Goal: Find specific page/section: Find specific page/section

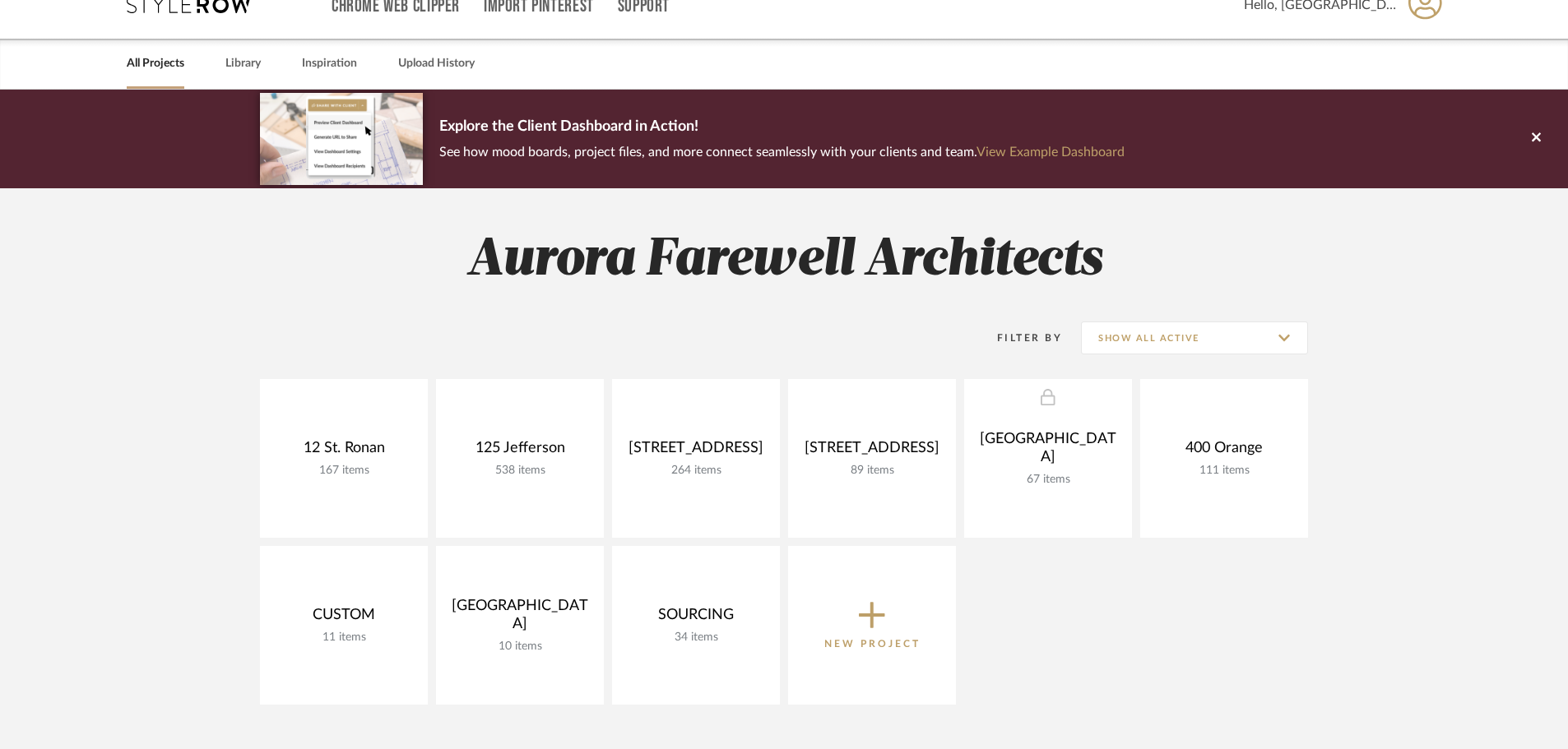
scroll to position [247, 0]
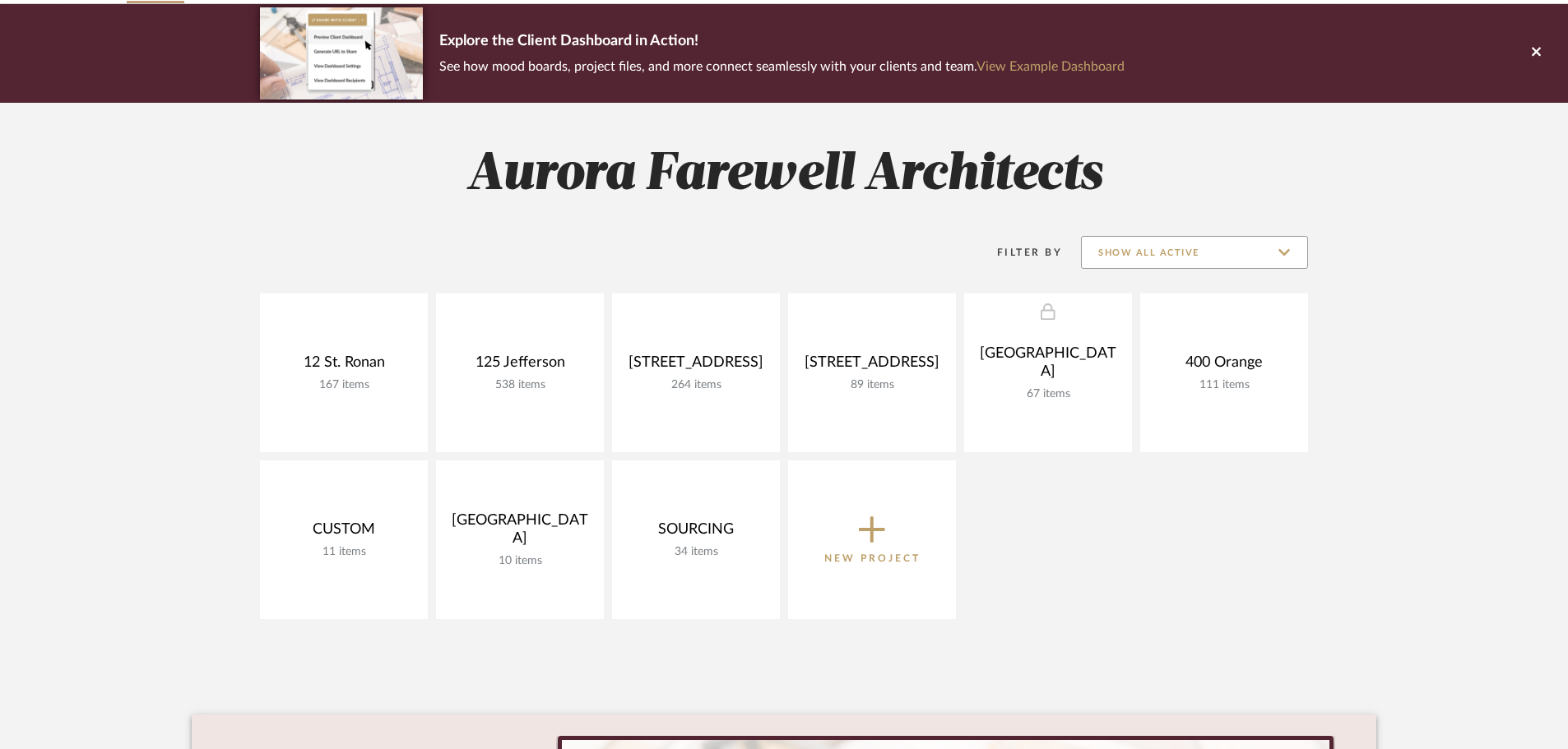
click at [1130, 236] on input "Show All Active" at bounding box center [1194, 252] width 227 height 32
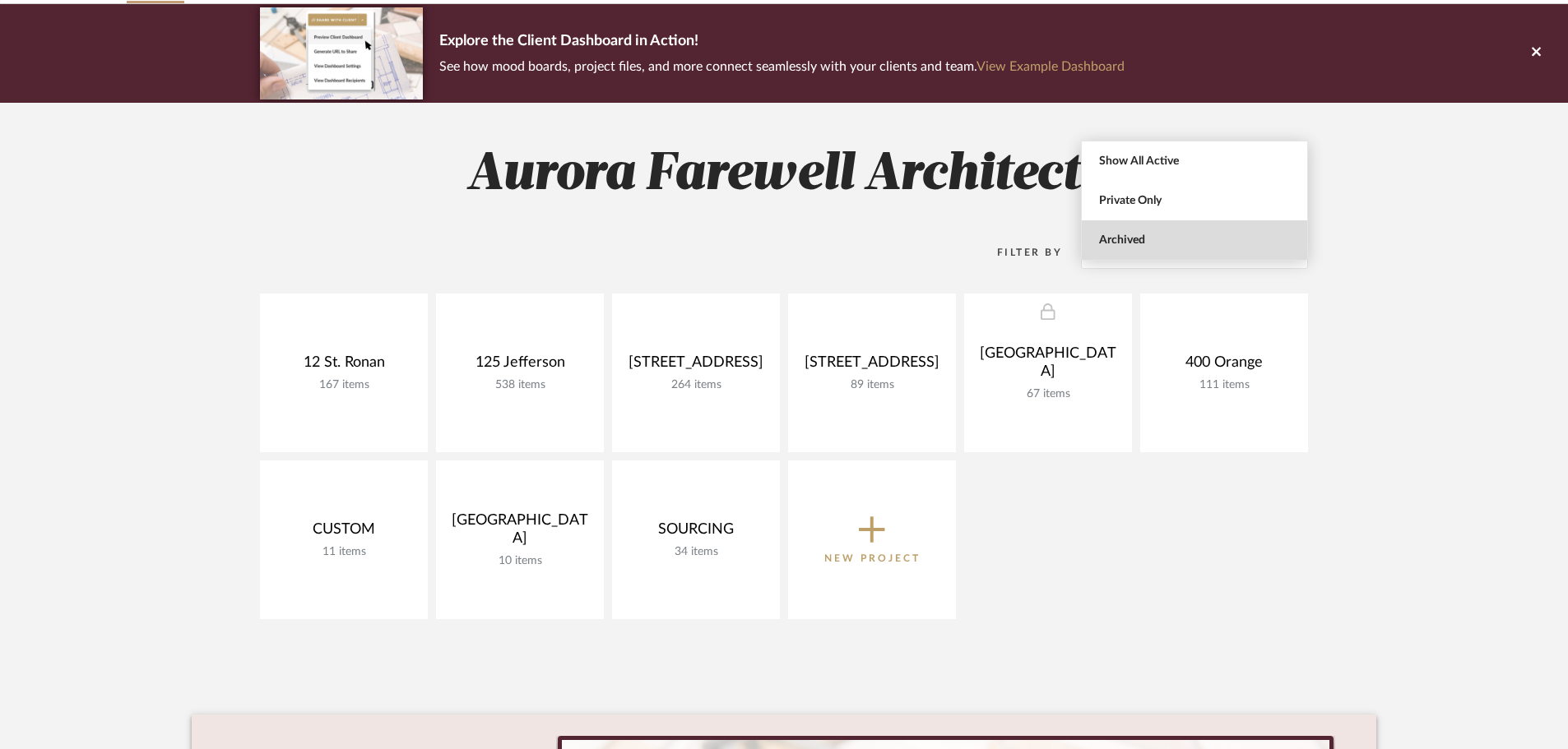
click at [1121, 248] on span "Archived" at bounding box center [1194, 239] width 225 height 39
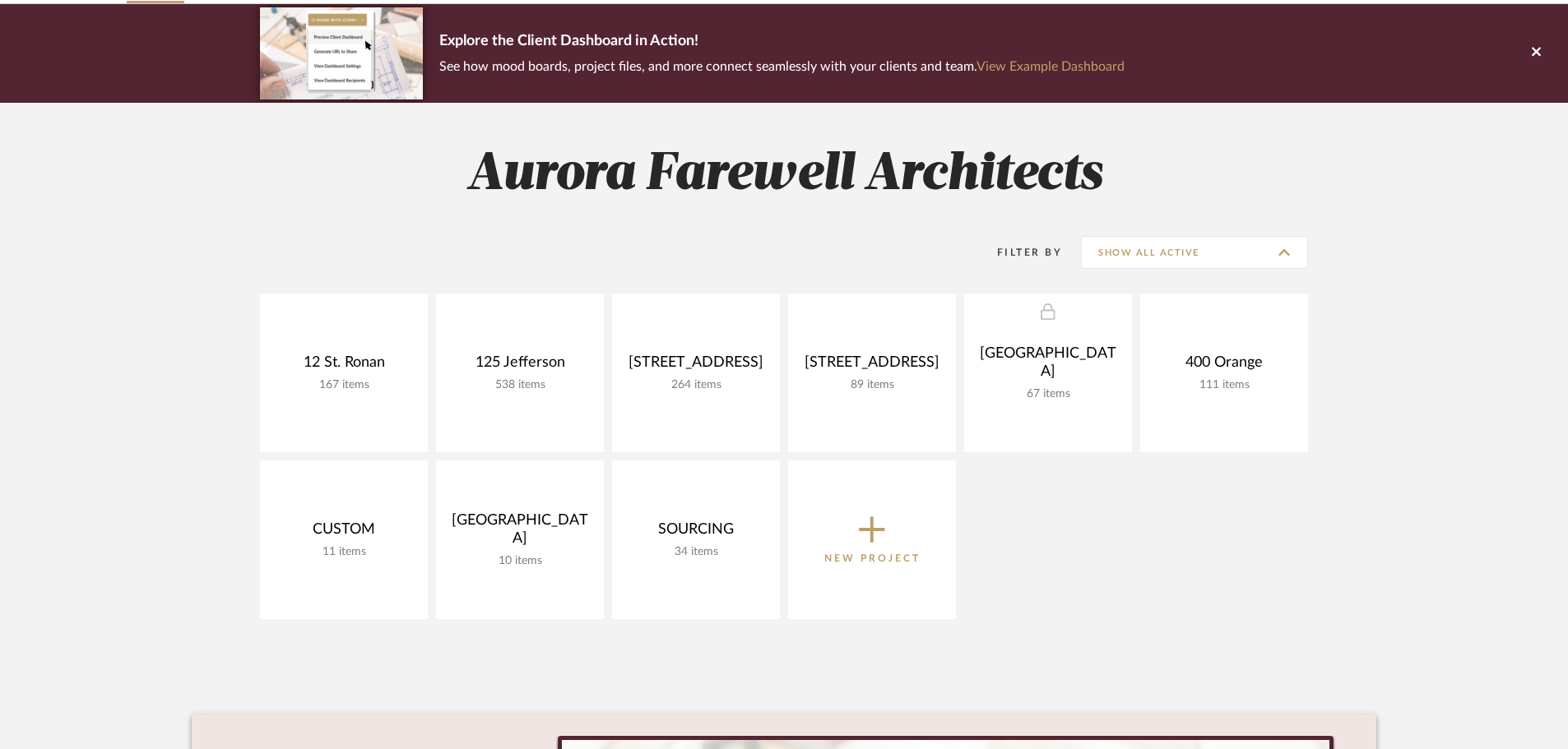
type input "Archived"
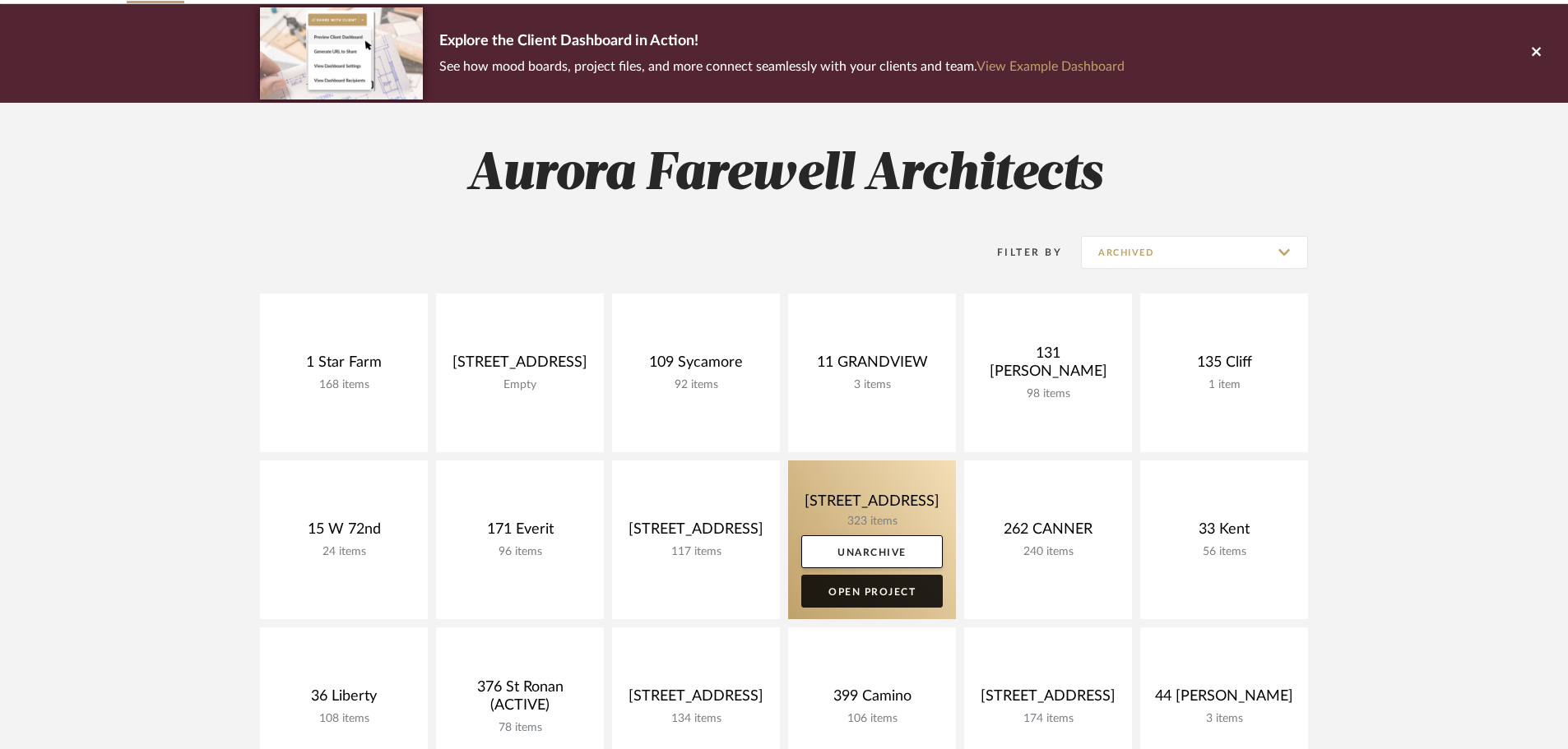
click at [862, 575] on link "Open Project" at bounding box center [872, 591] width 142 height 32
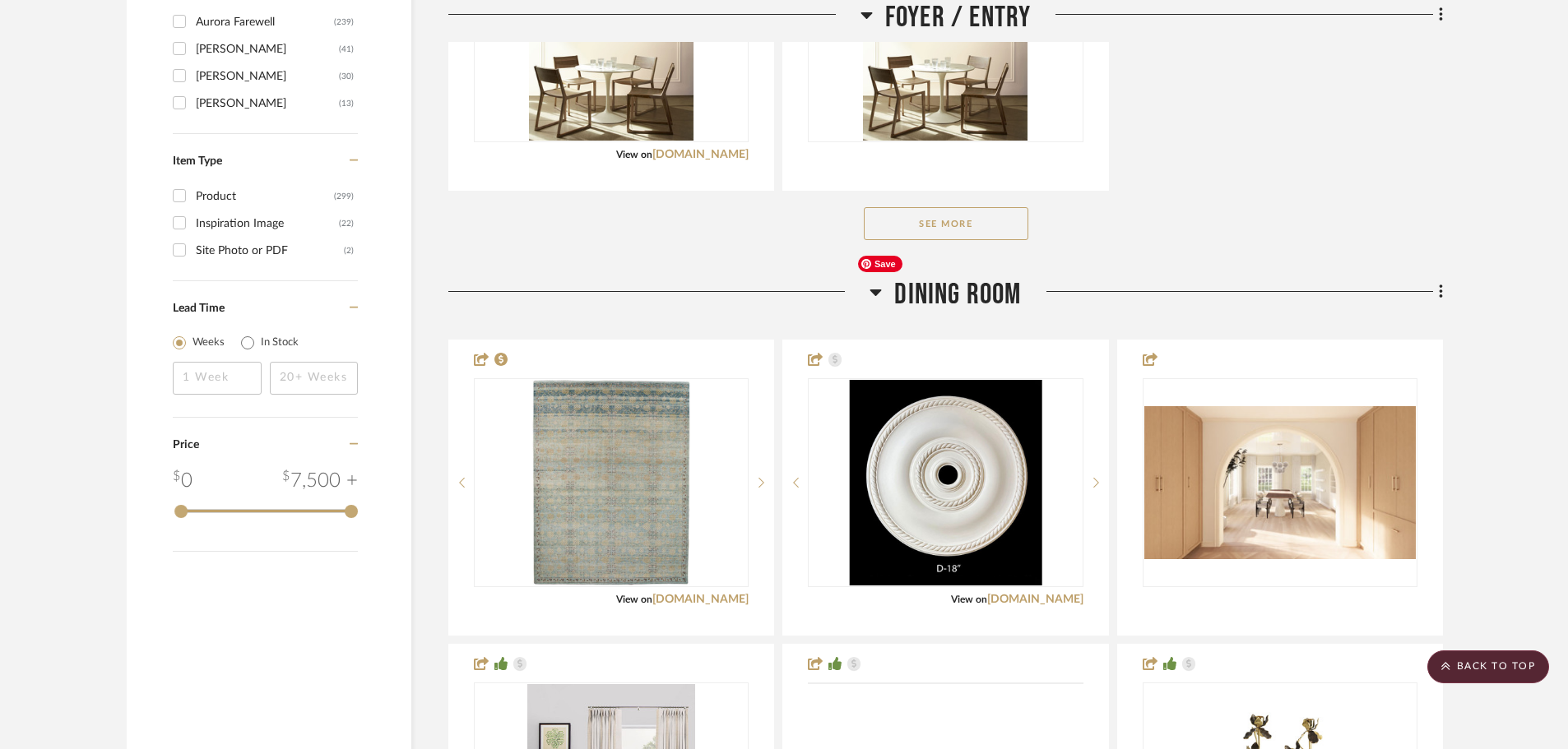
scroll to position [3288, 0]
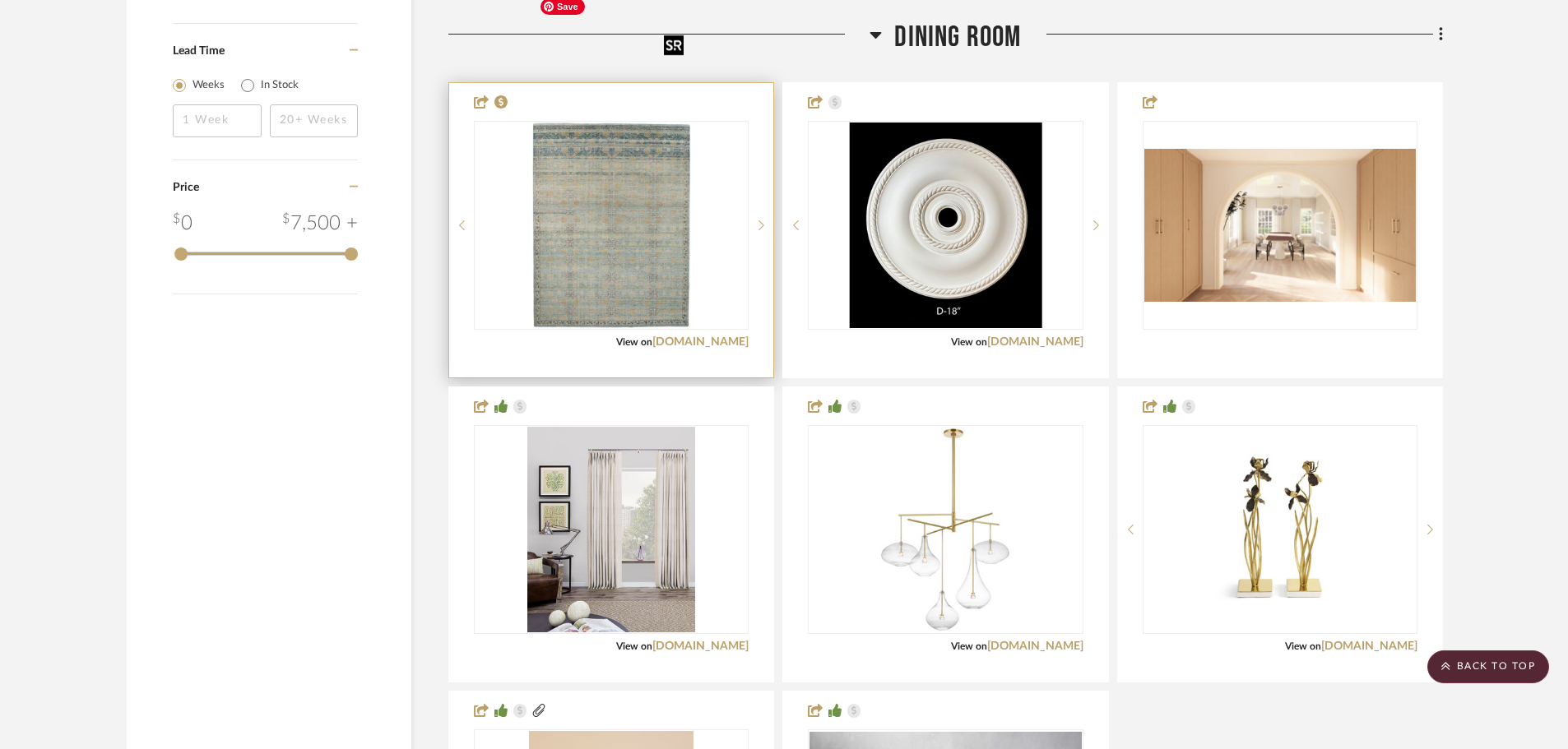
click at [563, 122] on img "0" at bounding box center [610, 225] width 158 height 206
click at [705, 337] on link "[DOMAIN_NAME]" at bounding box center [699, 342] width 96 height 12
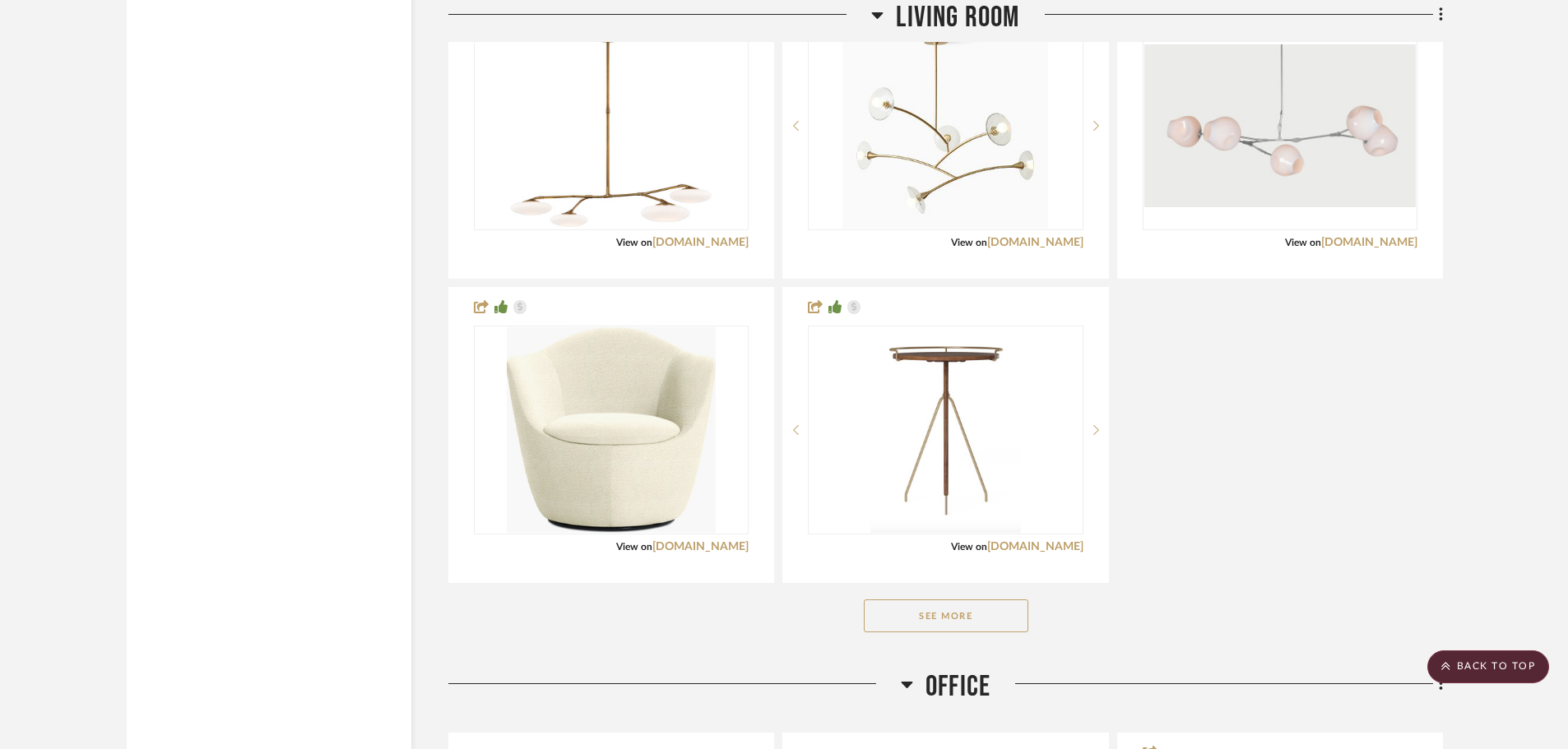
scroll to position [9700, 0]
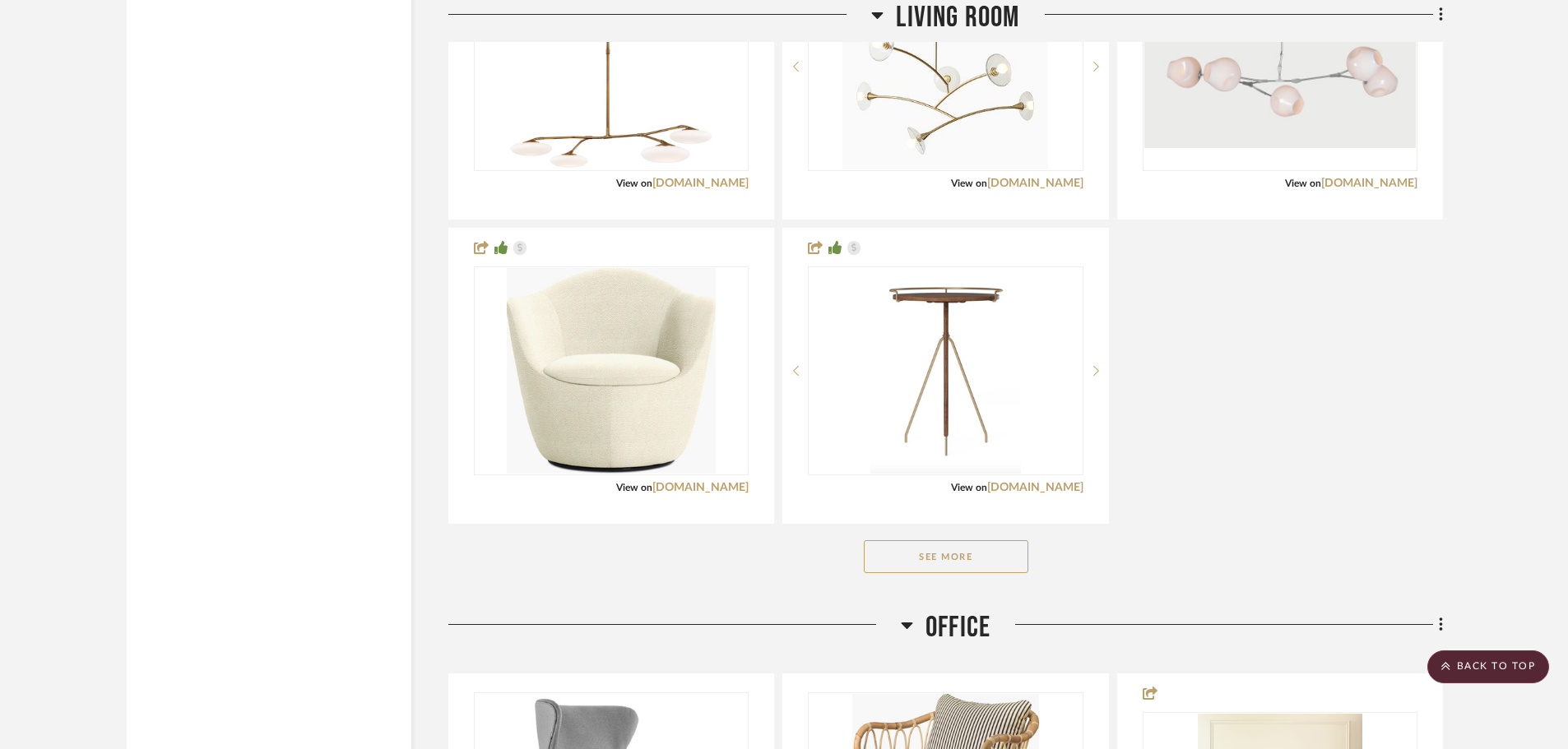
click at [946, 540] on button "See More" at bounding box center [945, 556] width 164 height 32
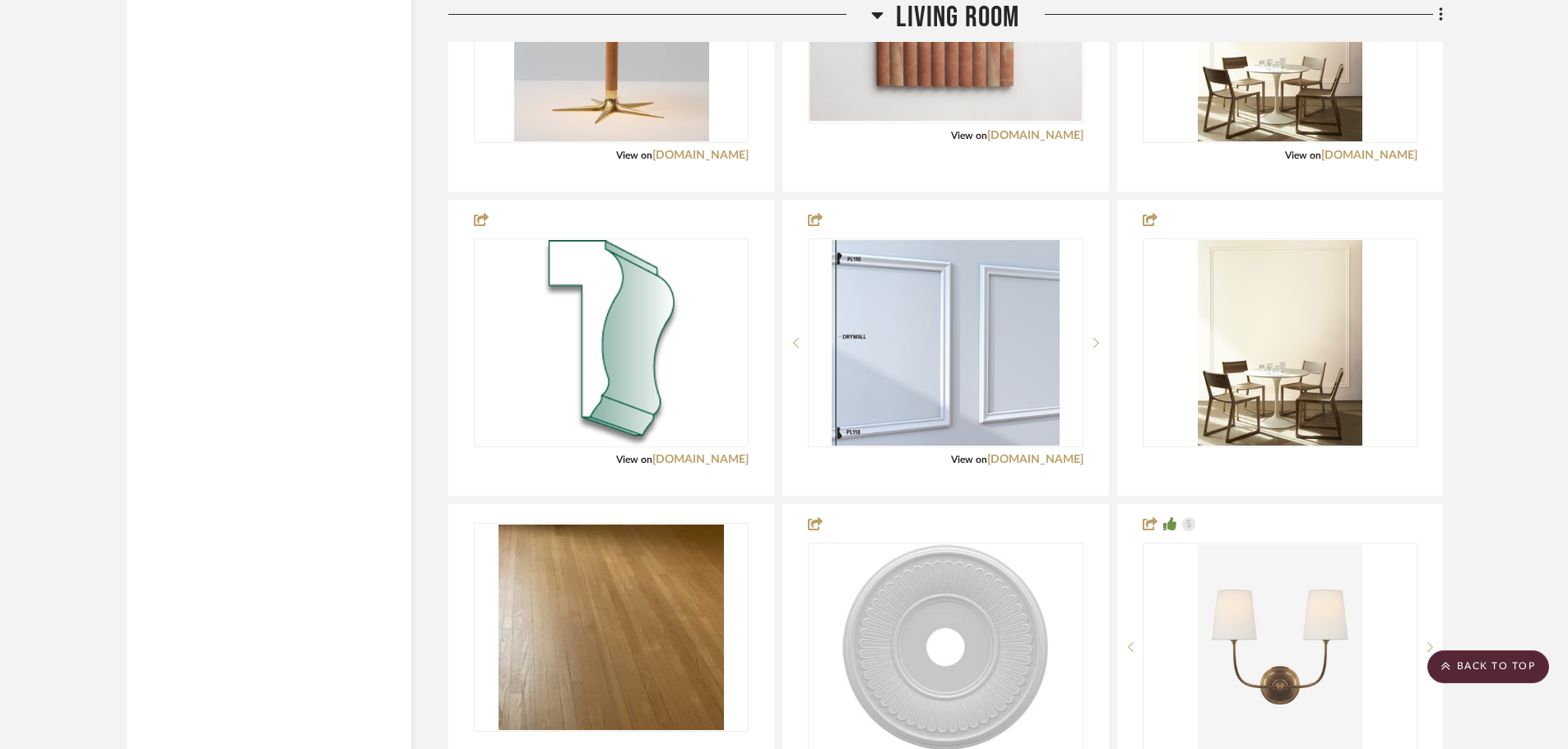
scroll to position [10358, 0]
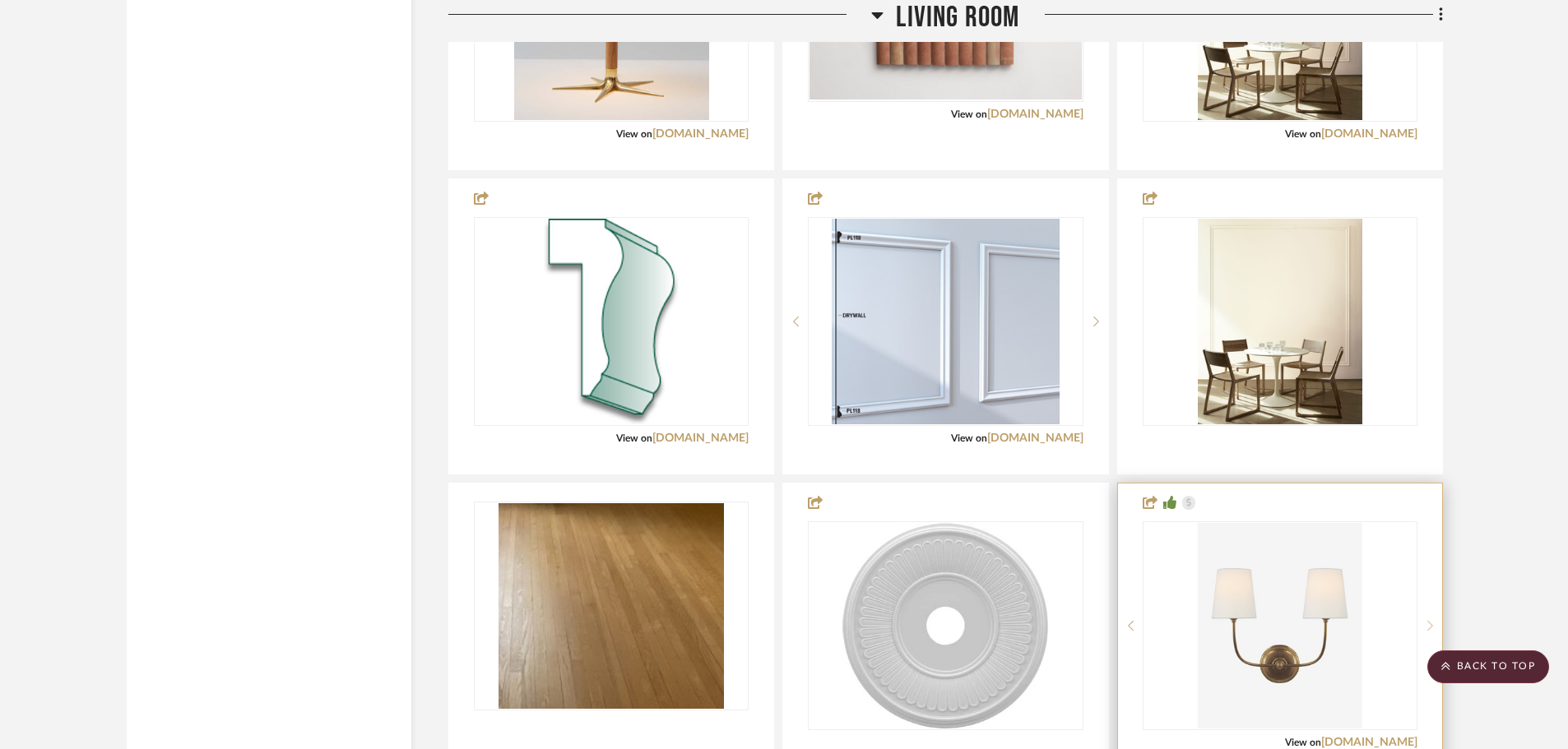
click at [1428, 620] on icon at bounding box center [1430, 626] width 6 height 12
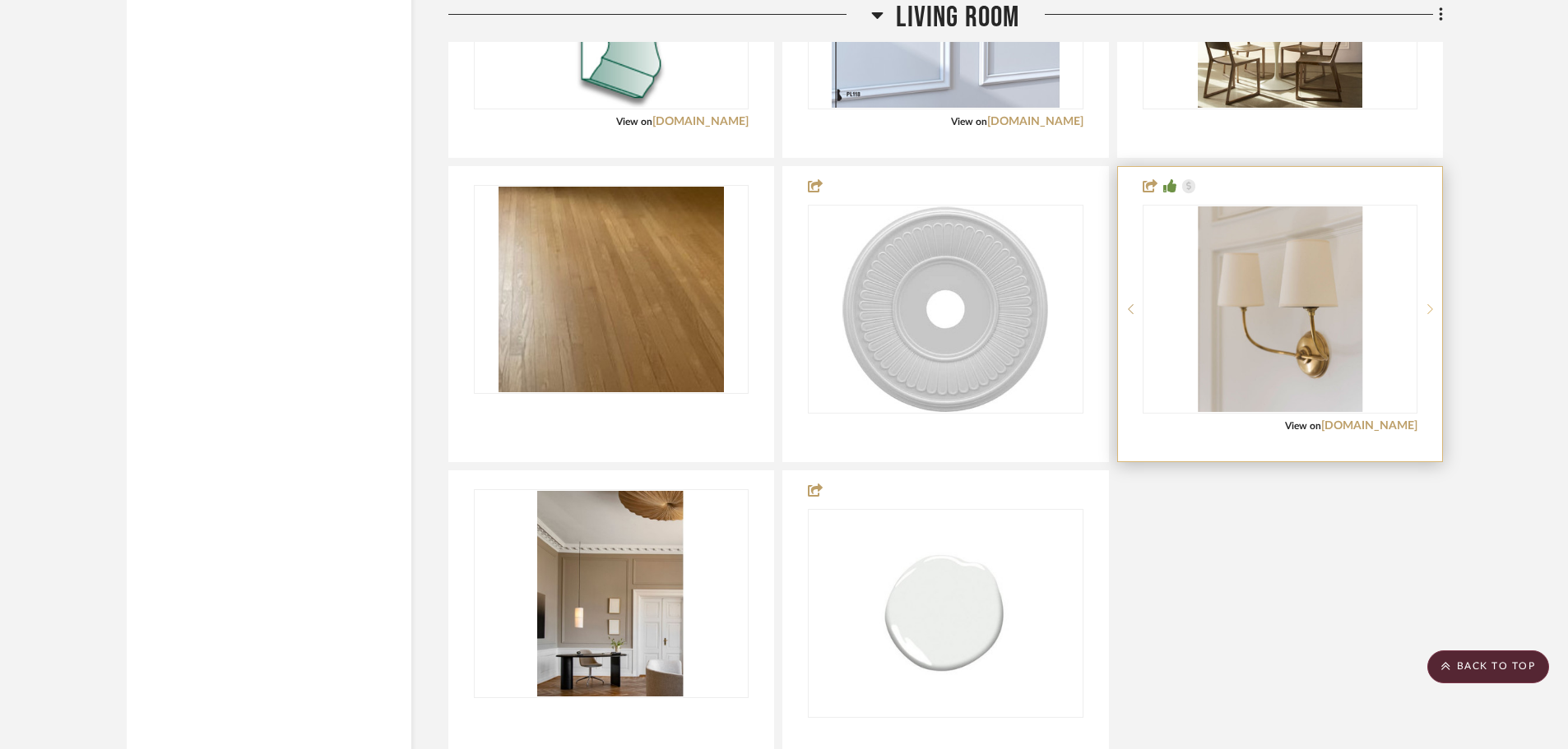
scroll to position [10686, 0]
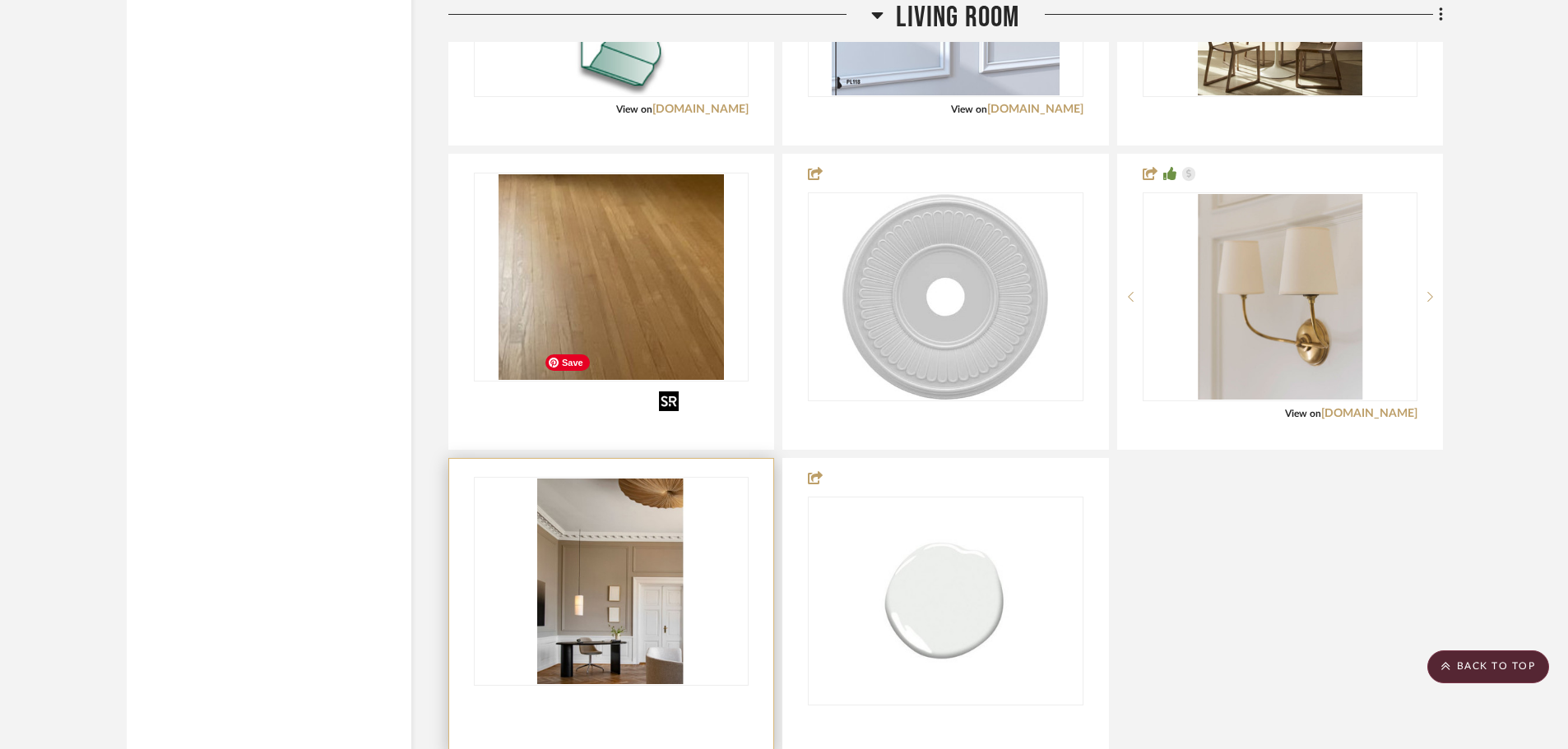
click at [633, 478] on img "0" at bounding box center [611, 581] width 148 height 206
click at [581, 478] on img "0" at bounding box center [611, 581] width 148 height 206
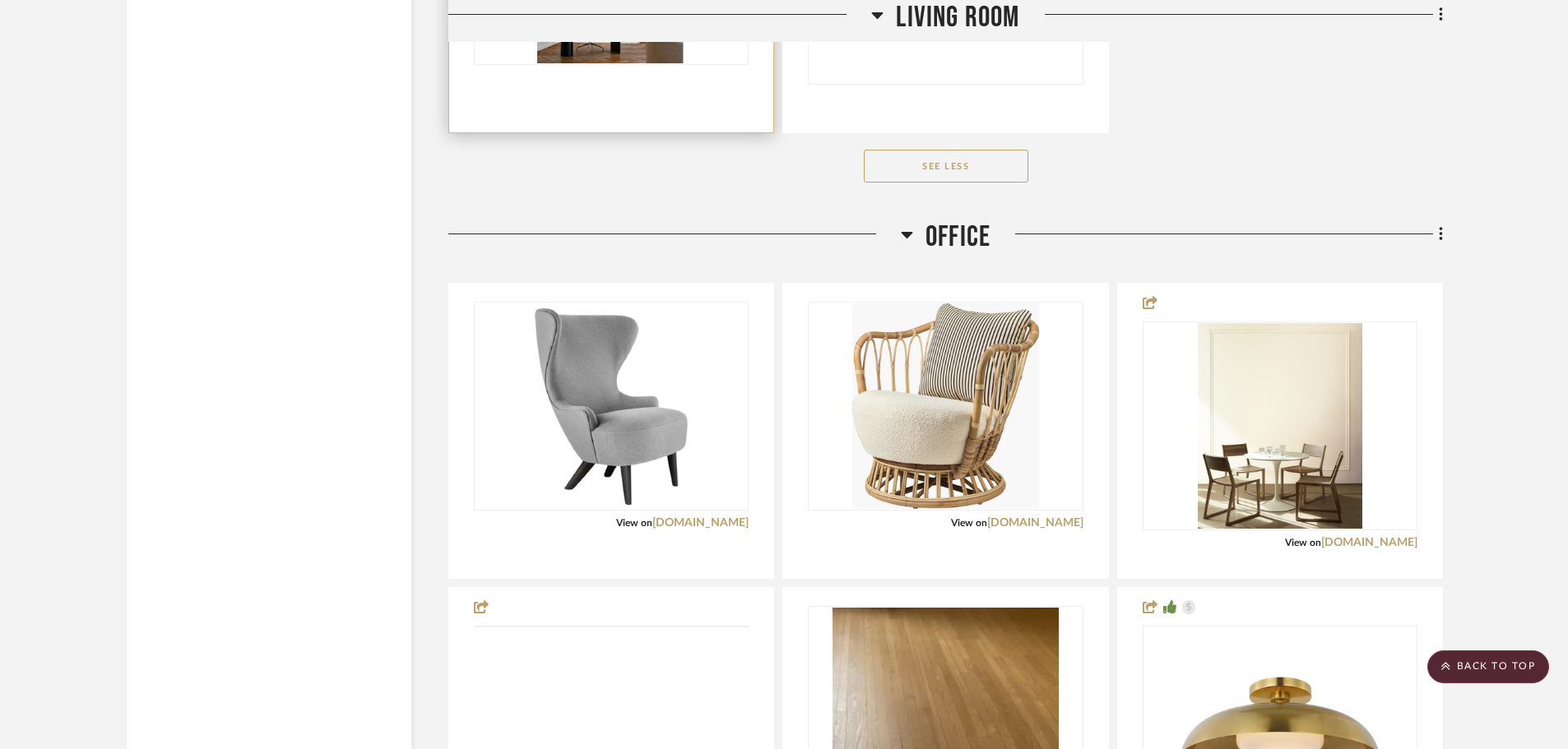
scroll to position [11344, 0]
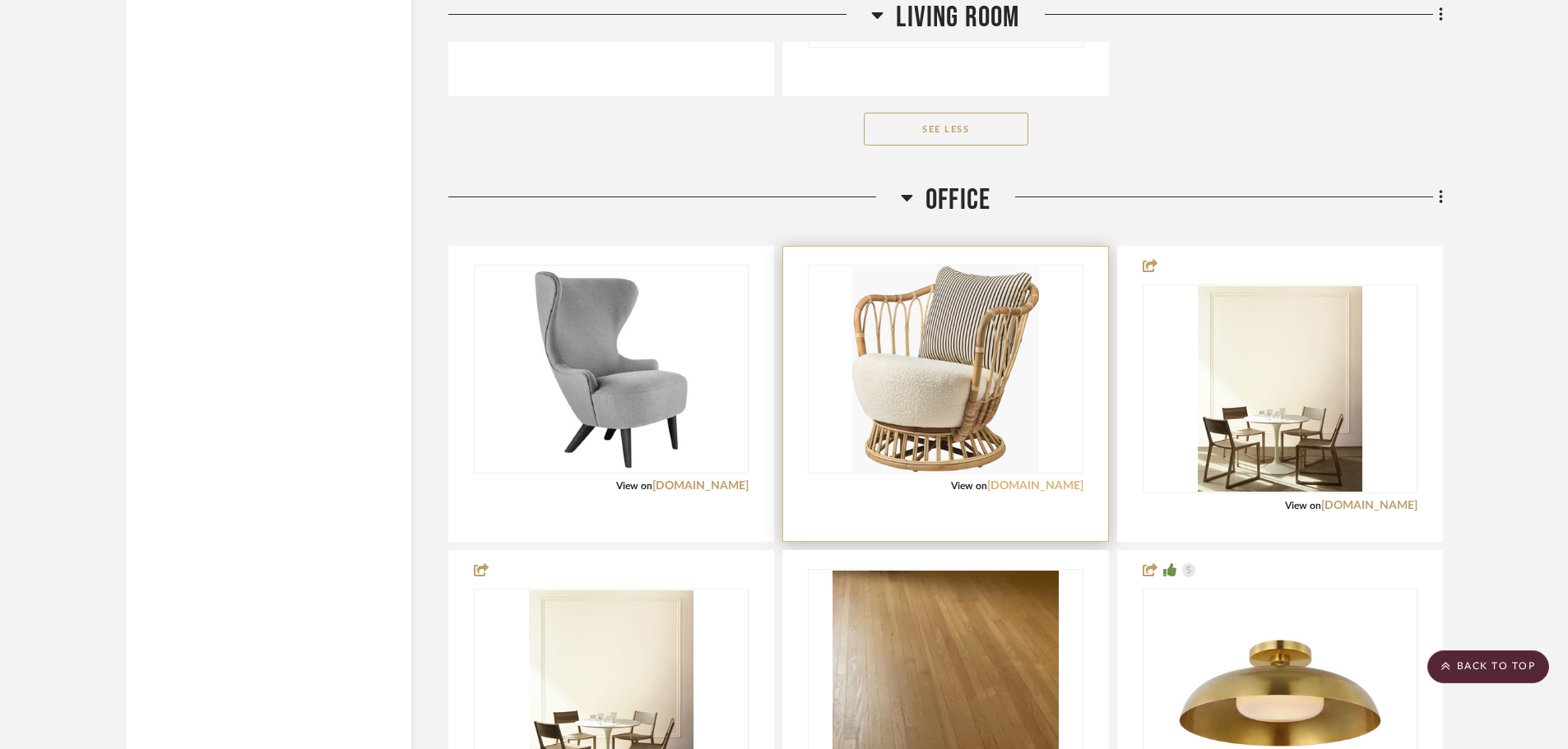
click at [1067, 480] on link "[DOMAIN_NAME]" at bounding box center [1034, 486] width 96 height 12
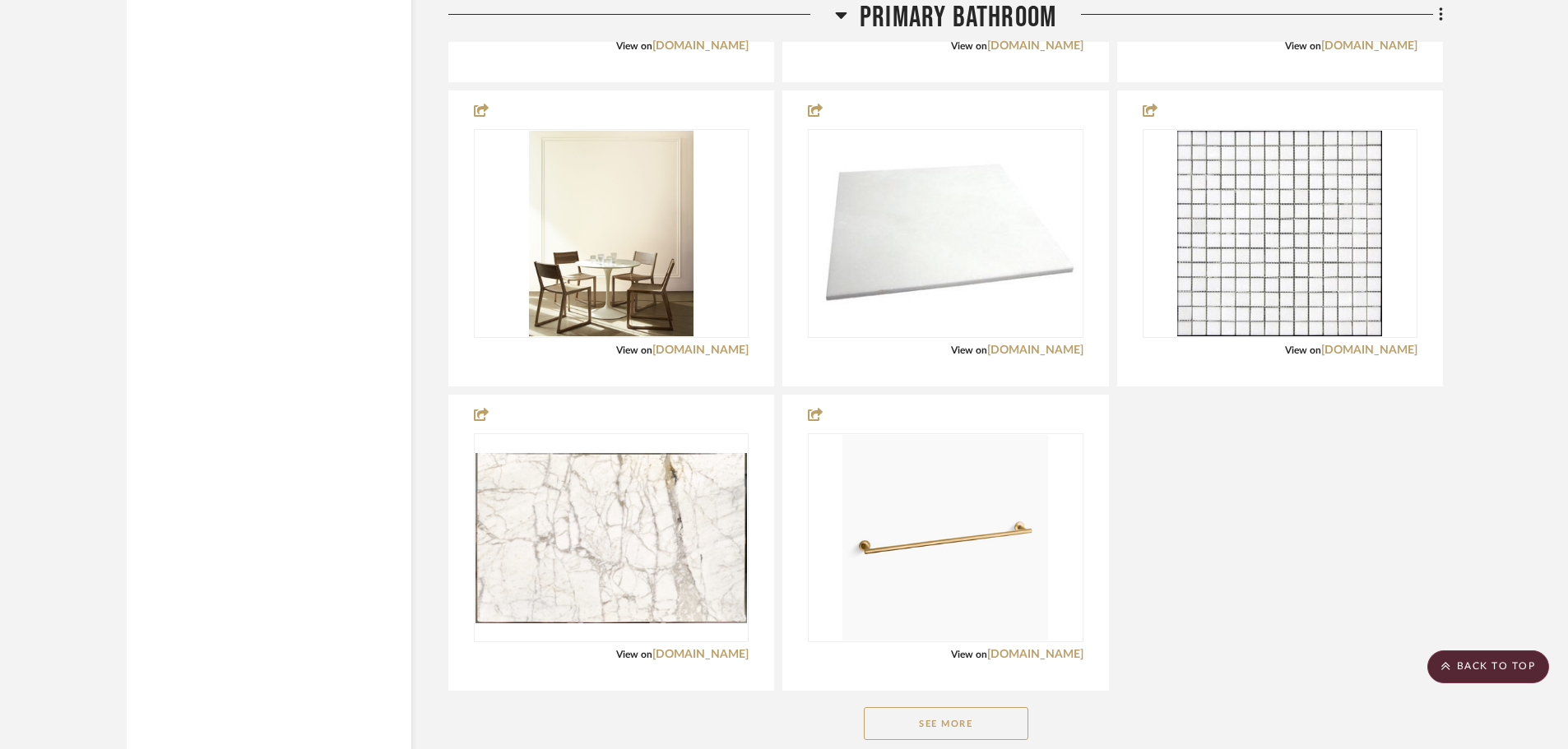
scroll to position [15947, 0]
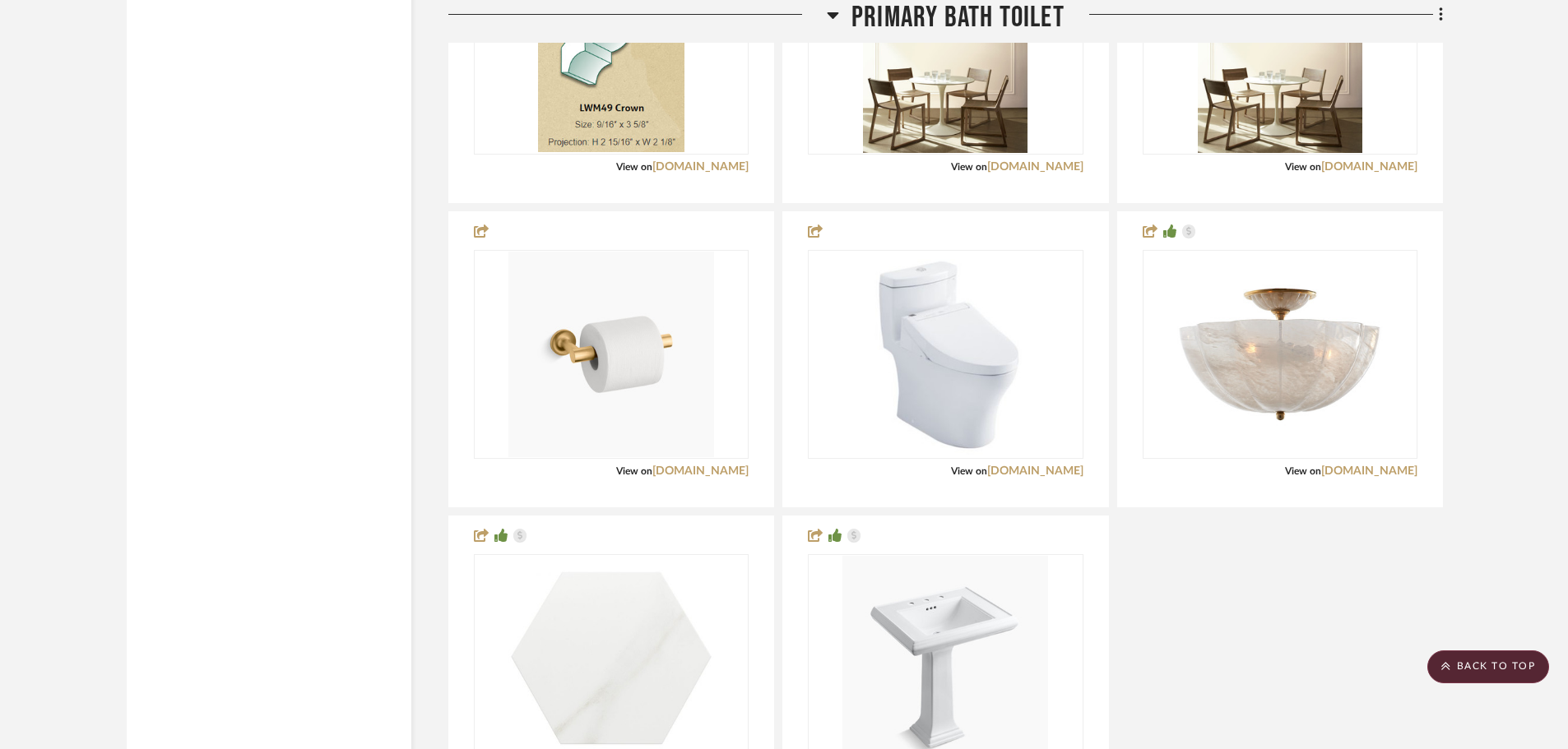
scroll to position [18578, 0]
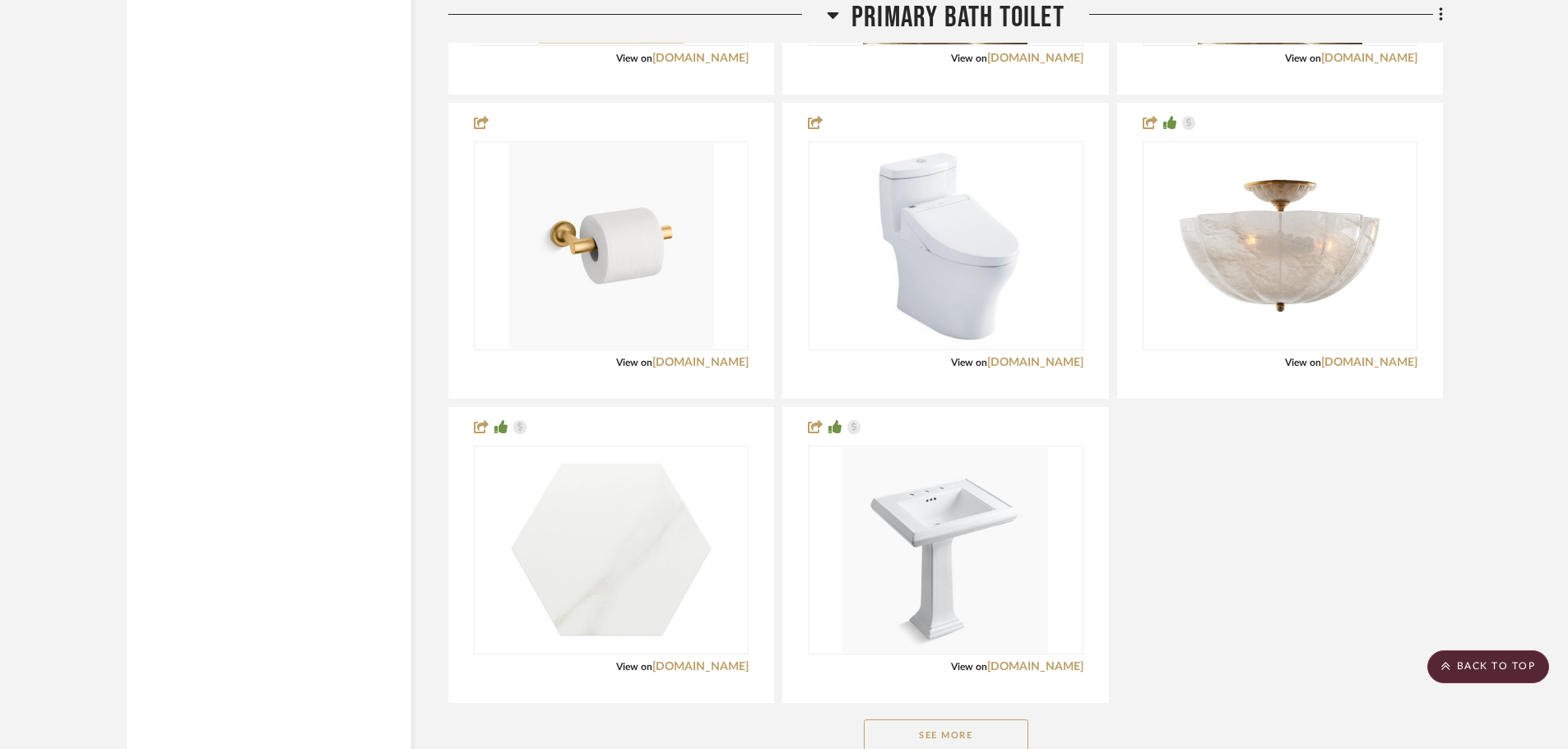
click at [974, 719] on button "See More" at bounding box center [945, 735] width 164 height 32
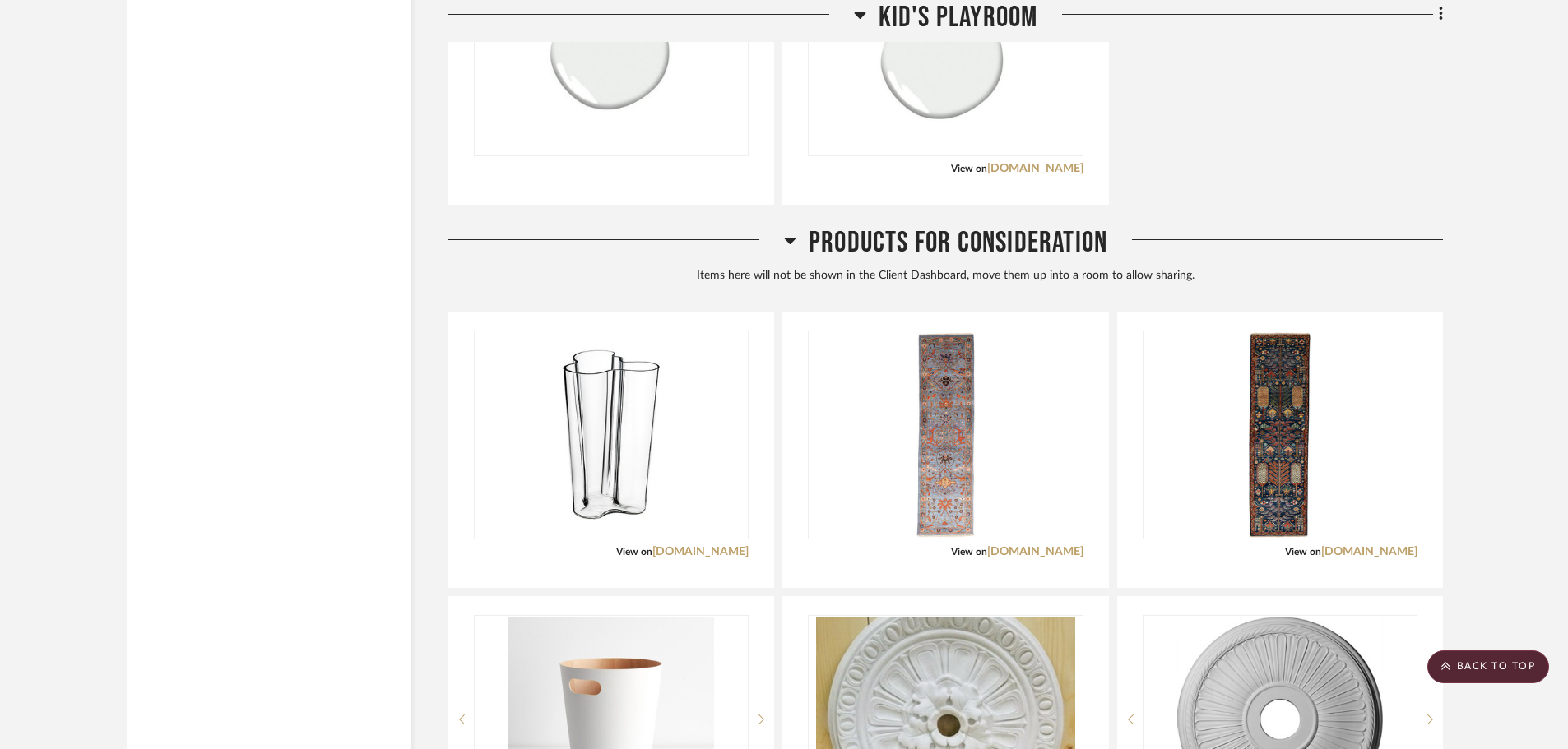
scroll to position [25768, 0]
